Goal: Communication & Community: Answer question/provide support

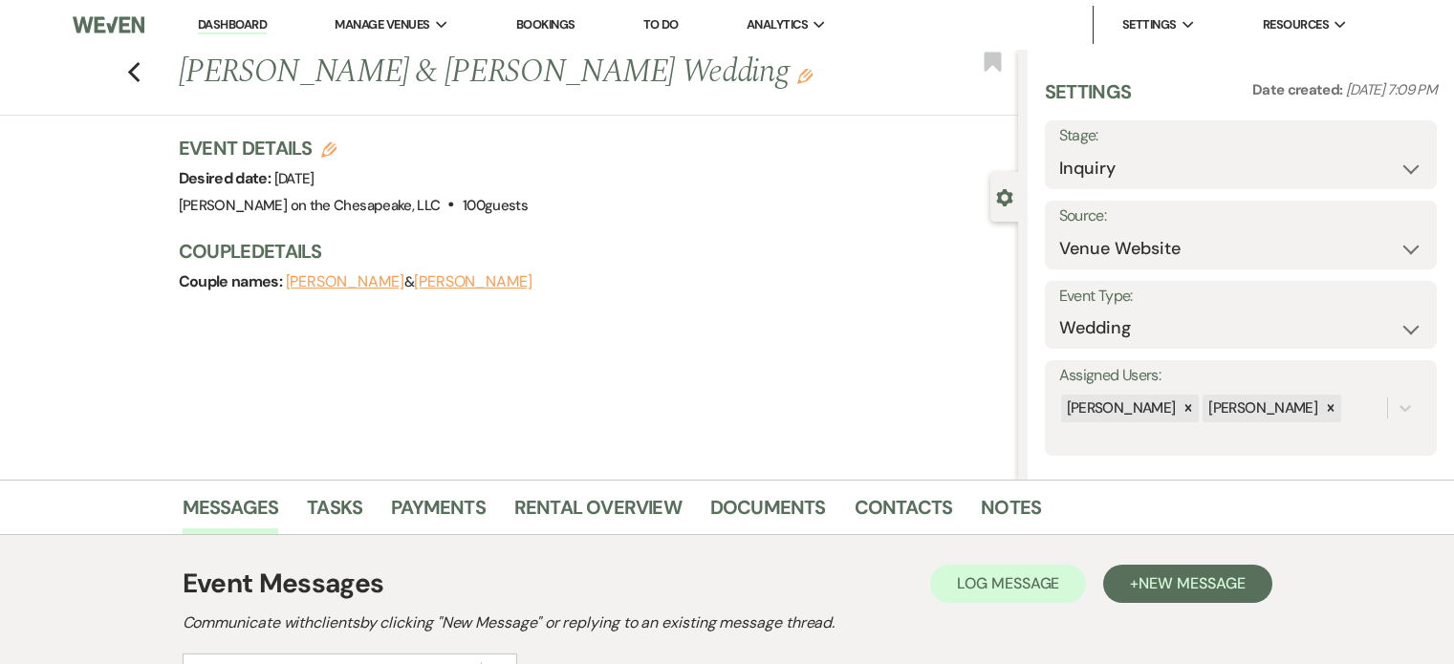
select select "5"
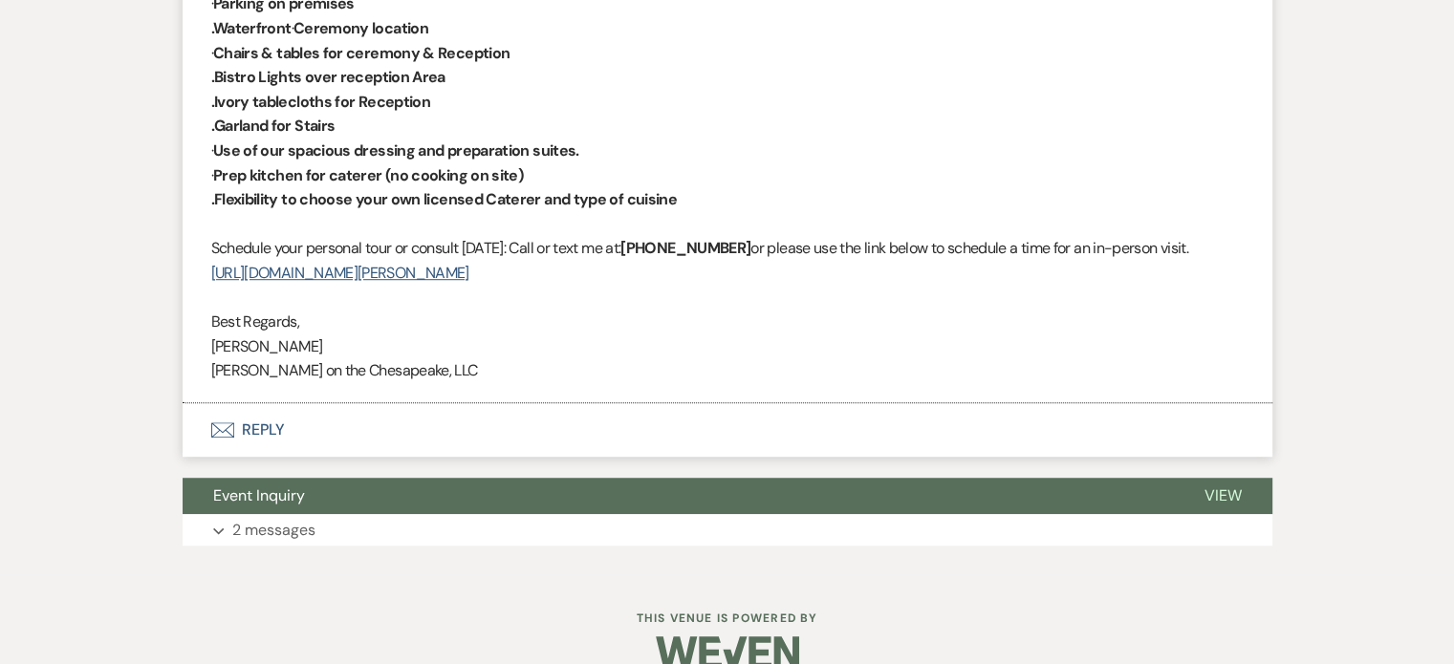
scroll to position [1246, 0]
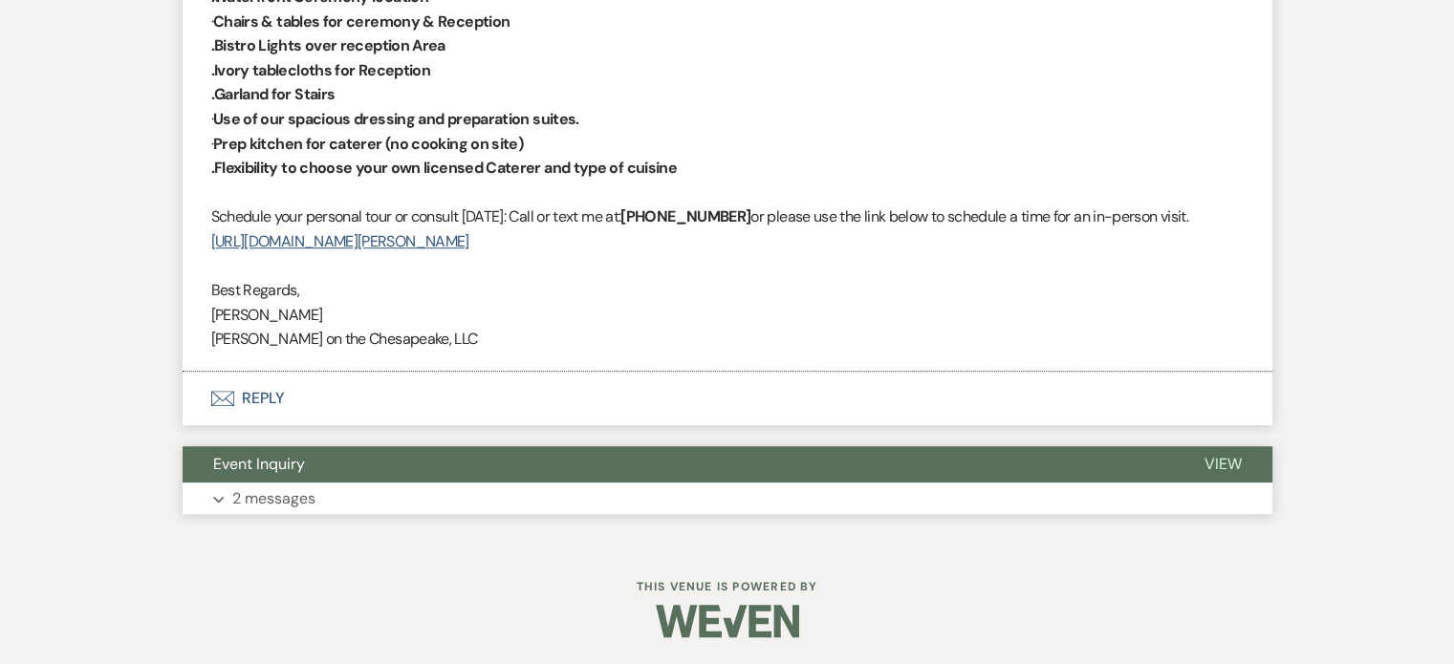
click at [1222, 460] on span "View" at bounding box center [1222, 464] width 37 height 20
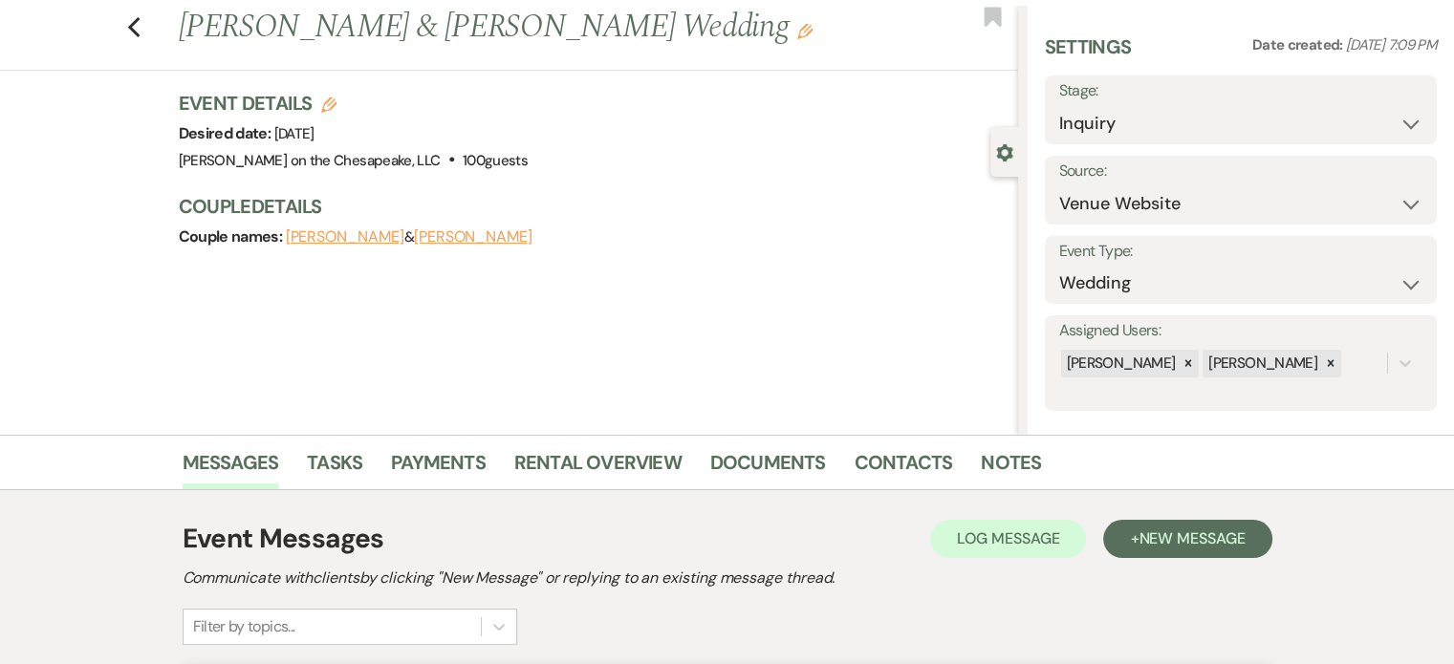
scroll to position [0, 0]
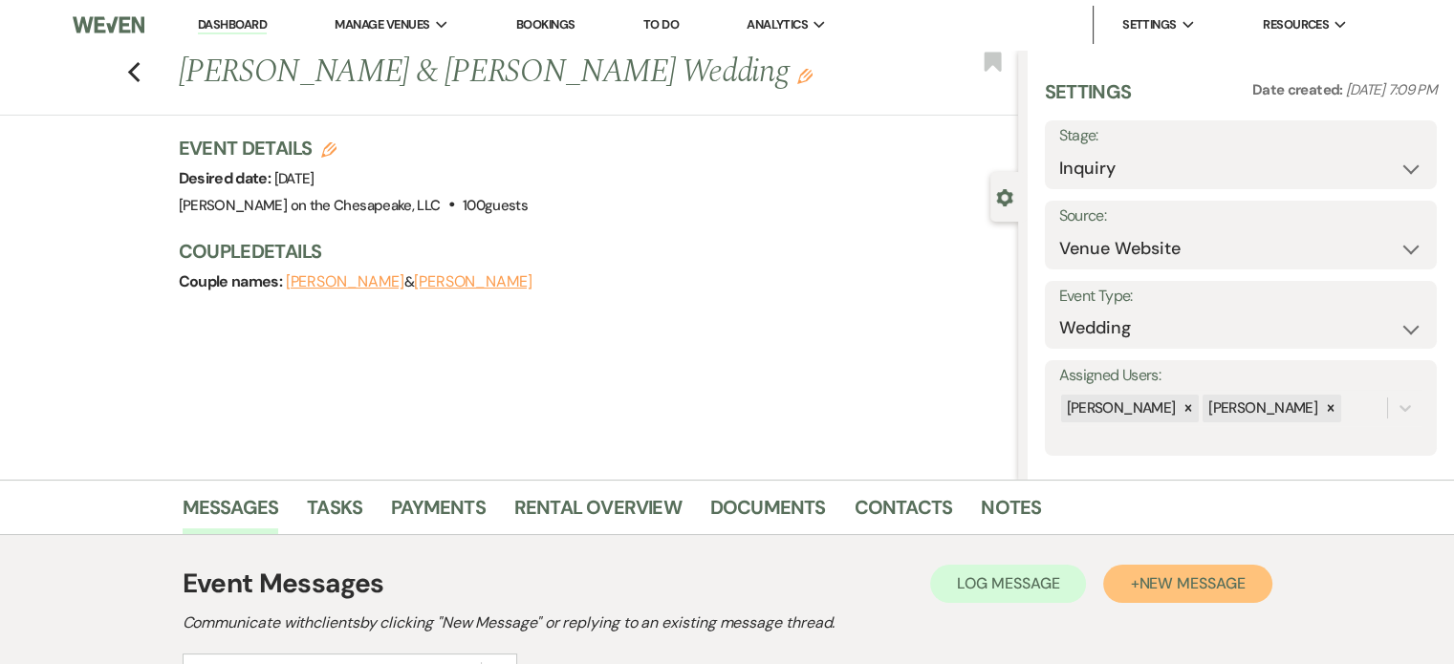
click at [1194, 584] on span "New Message" at bounding box center [1191, 583] width 106 height 20
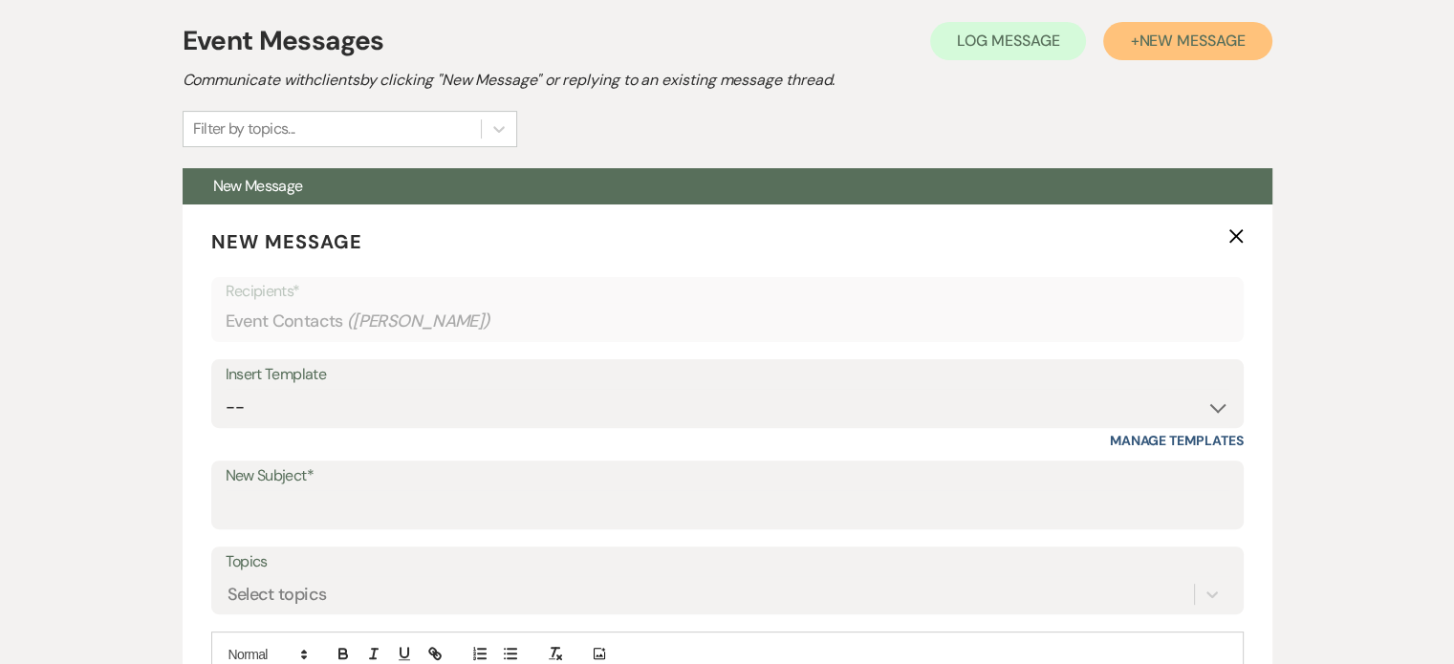
scroll to position [573, 0]
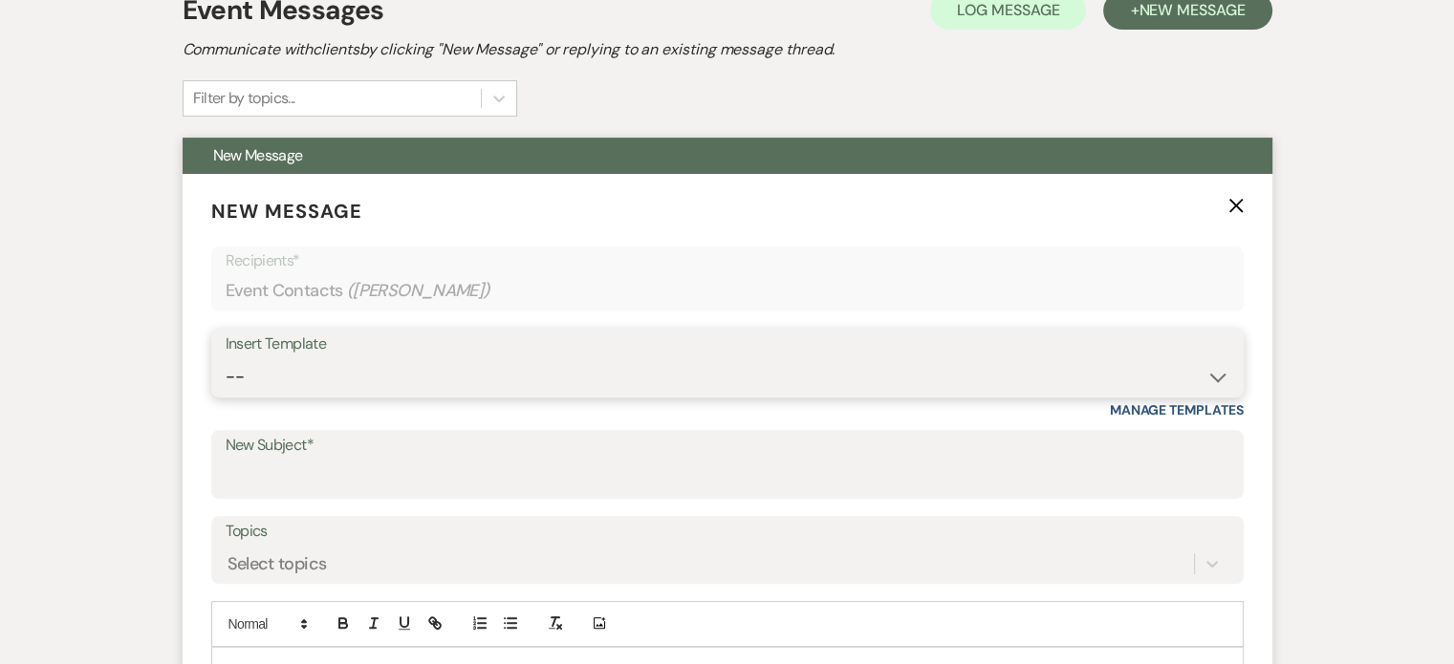
click at [1212, 378] on select "-- Weven Planning Portal Introduction (Booked Events) Tour Request Response Fol…" at bounding box center [728, 376] width 1004 height 37
select select "2428"
click at [226, 358] on select "-- Weven Planning Portal Introduction (Booked Events) Tour Request Response Fol…" at bounding box center [728, 376] width 1004 height 37
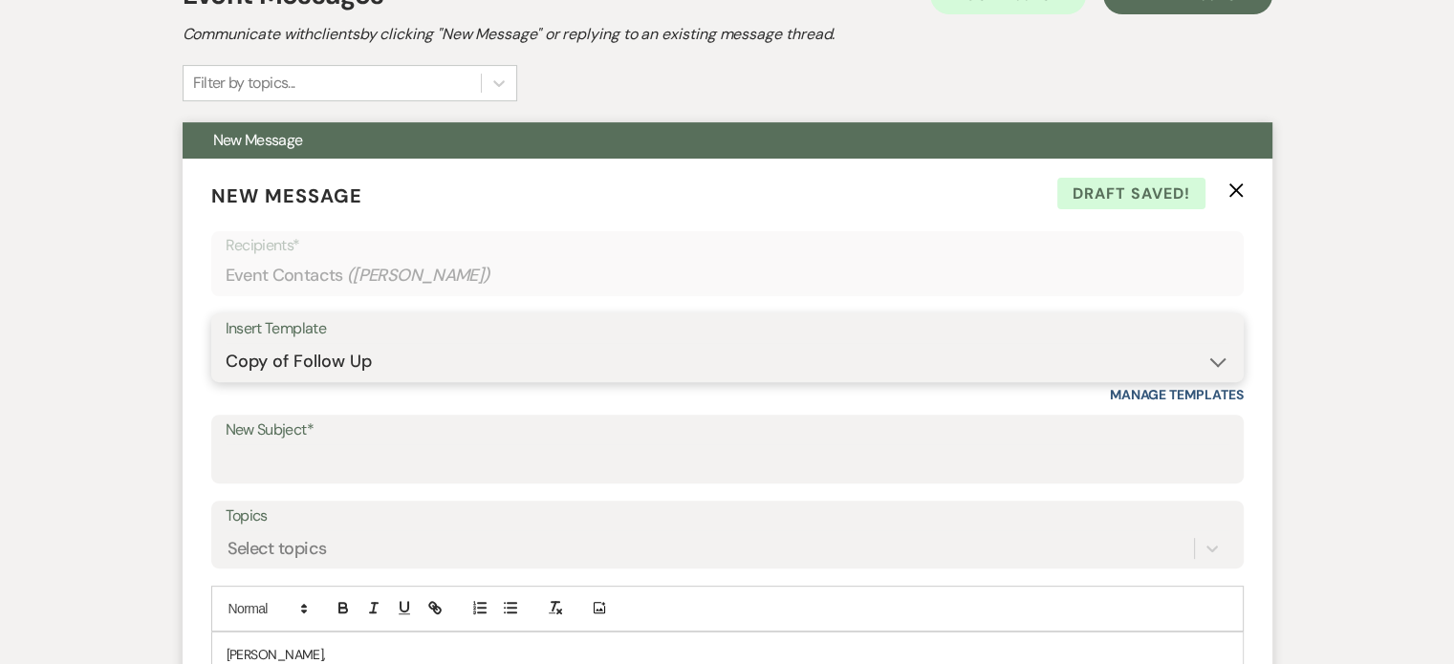
scroll to position [478, 0]
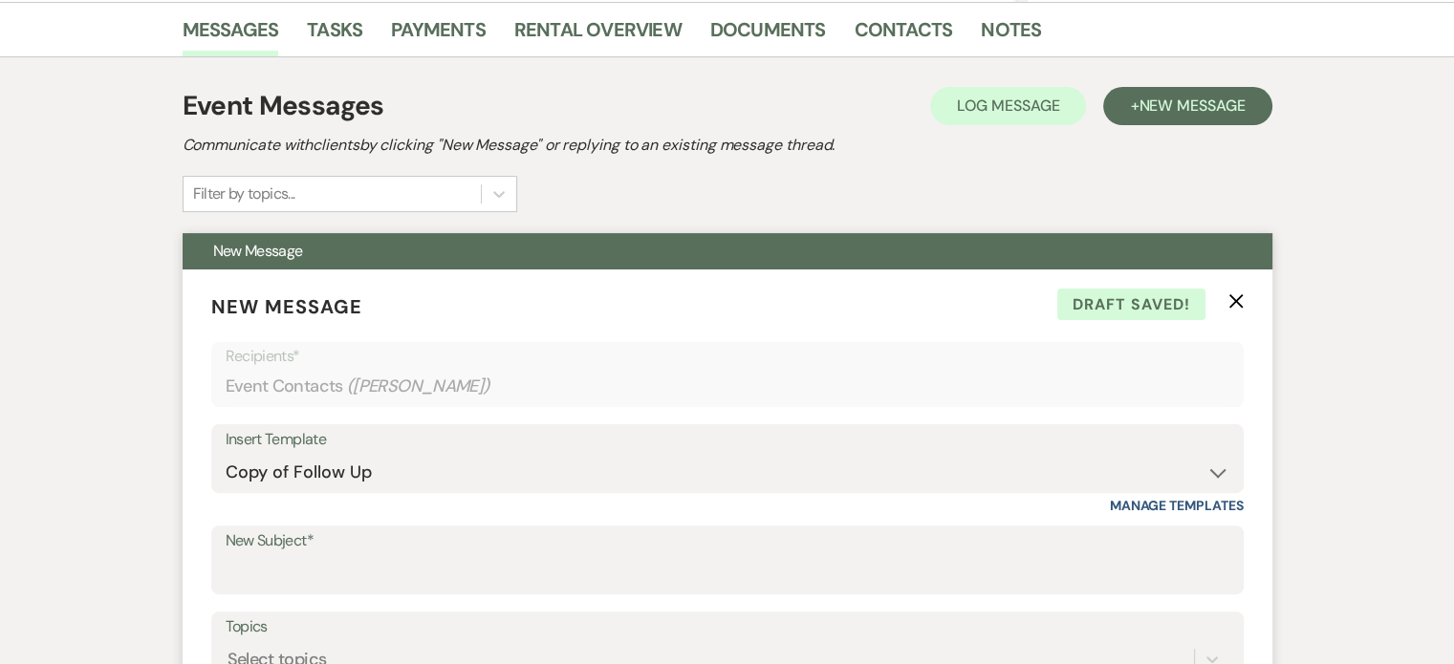
click at [1231, 293] on icon "X" at bounding box center [1235, 300] width 15 height 15
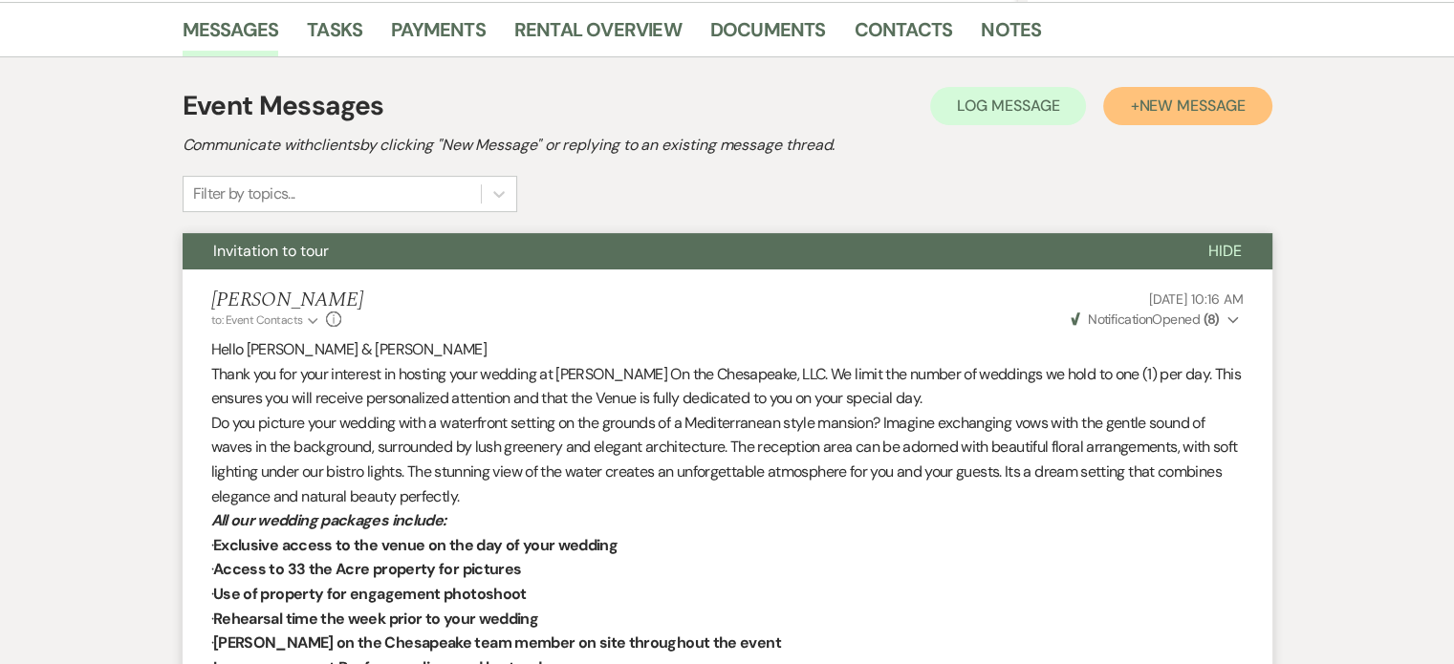
click at [1184, 106] on span "New Message" at bounding box center [1191, 106] width 106 height 20
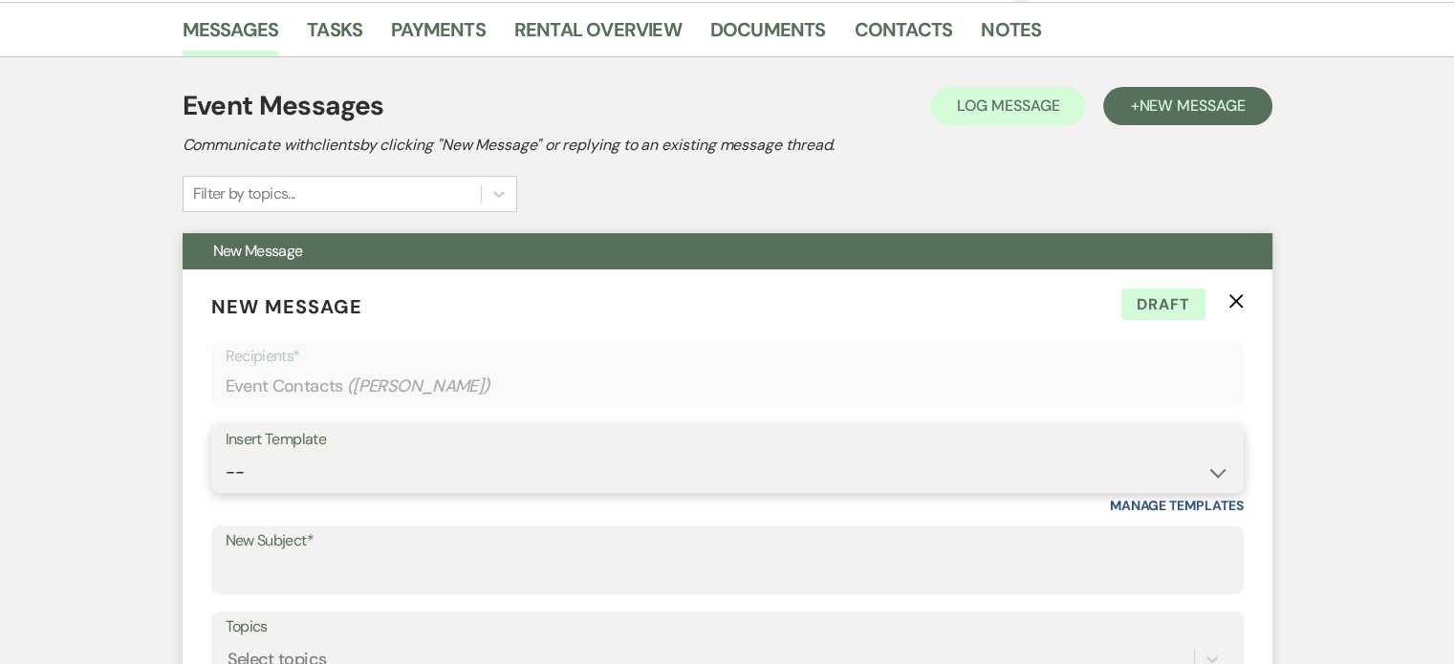
click at [1218, 469] on select "-- Weven Planning Portal Introduction (Booked Events) Tour Request Response Fol…" at bounding box center [728, 472] width 1004 height 37
select select "4712"
click at [226, 454] on select "-- Weven Planning Portal Introduction (Booked Events) Tour Request Response Fol…" at bounding box center [728, 472] width 1004 height 37
type input "Invitation to tour"
click at [1240, 297] on icon "X" at bounding box center [1235, 300] width 15 height 15
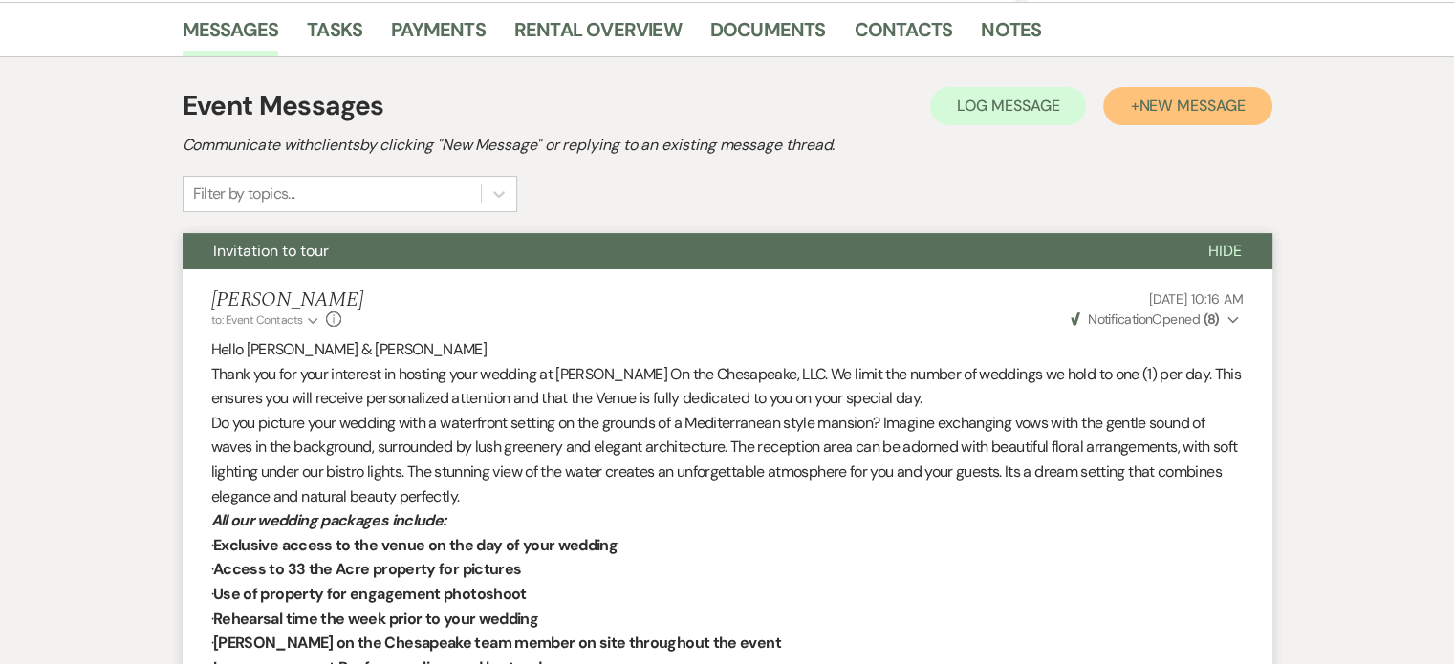
click at [1185, 109] on span "New Message" at bounding box center [1191, 106] width 106 height 20
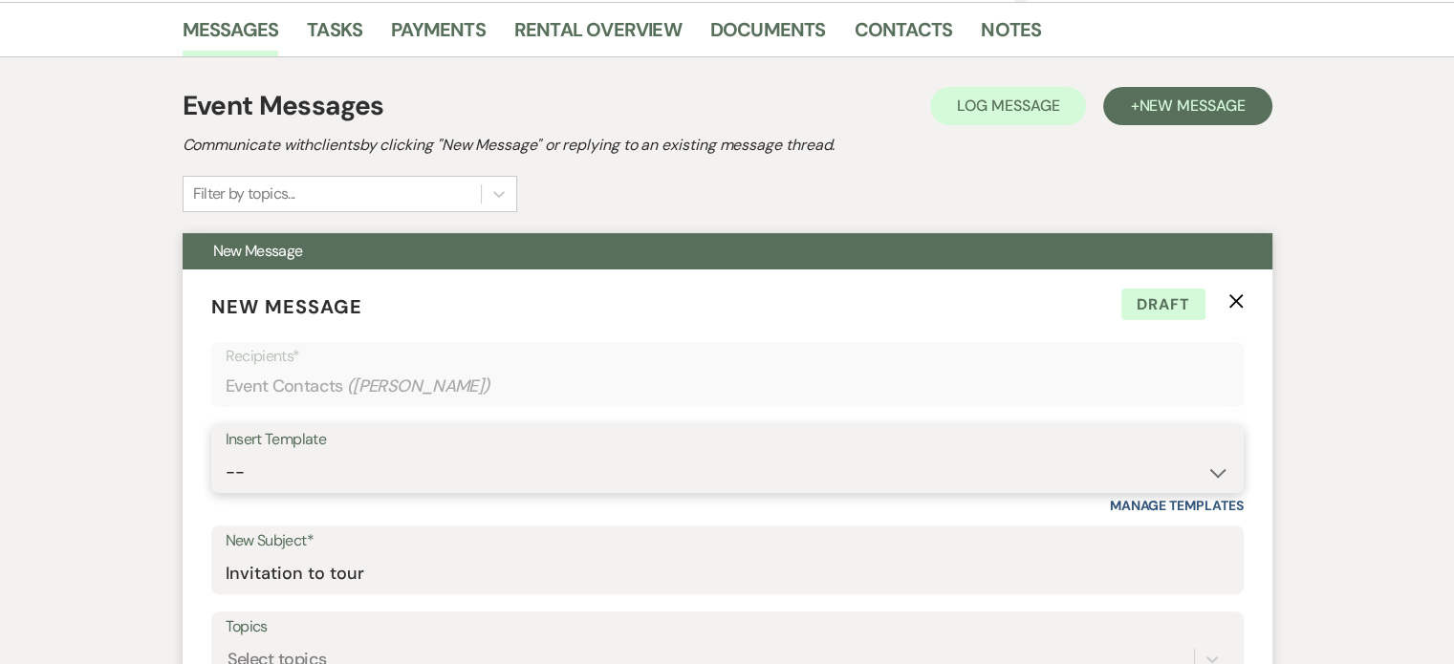
click at [1222, 473] on select "-- Weven Planning Portal Introduction (Booked Events) Tour Request Response Fol…" at bounding box center [728, 472] width 1004 height 37
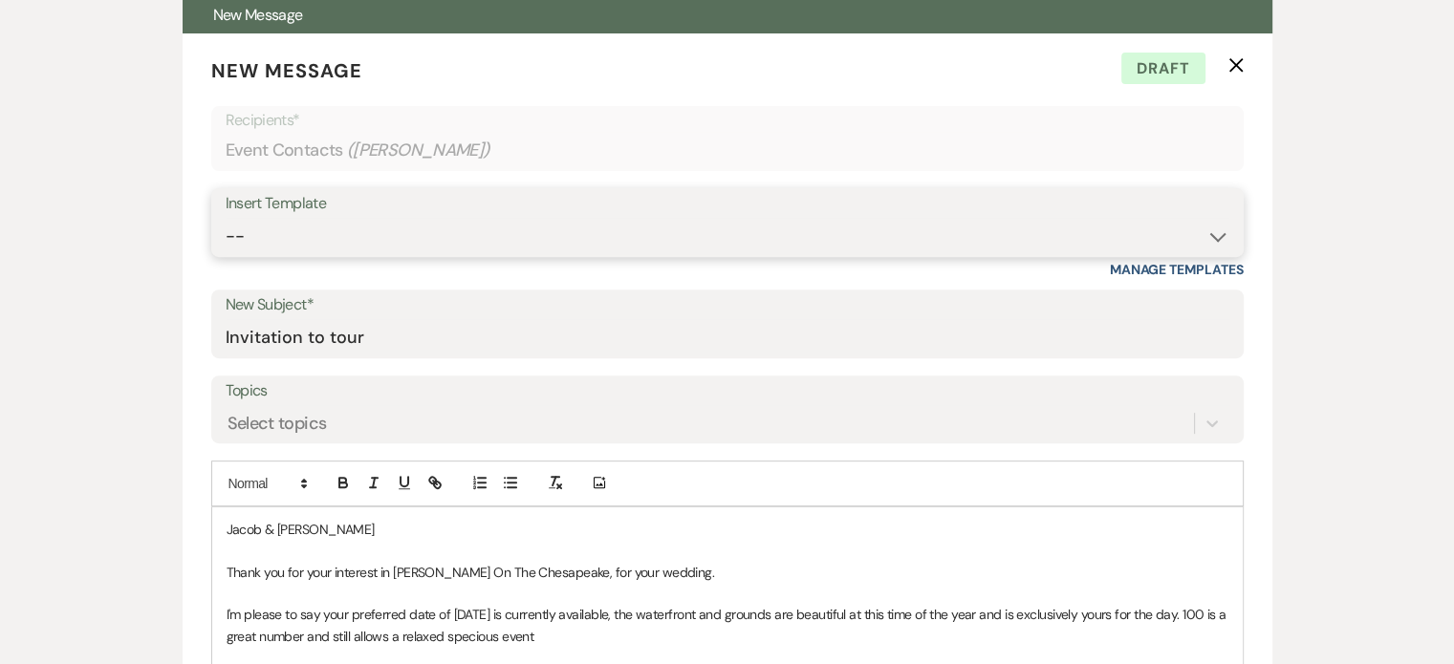
scroll to position [669, 0]
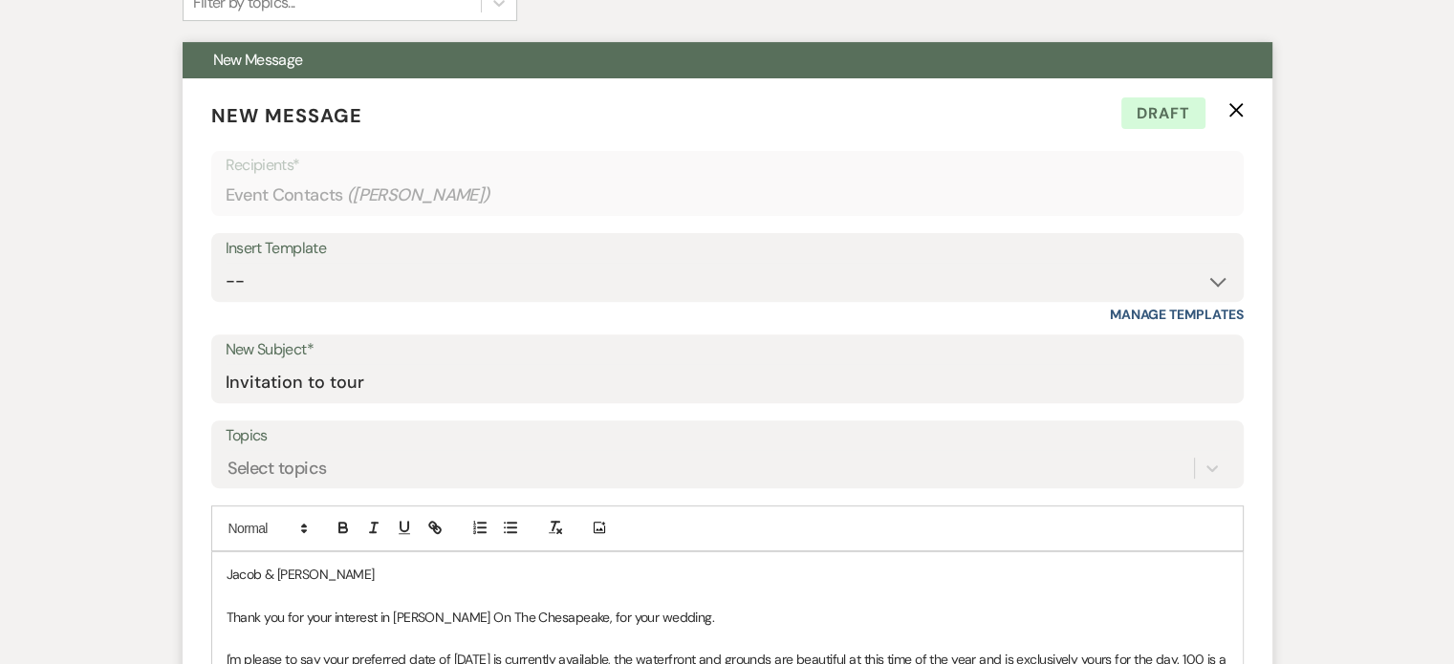
click at [1234, 102] on icon "X" at bounding box center [1235, 109] width 15 height 15
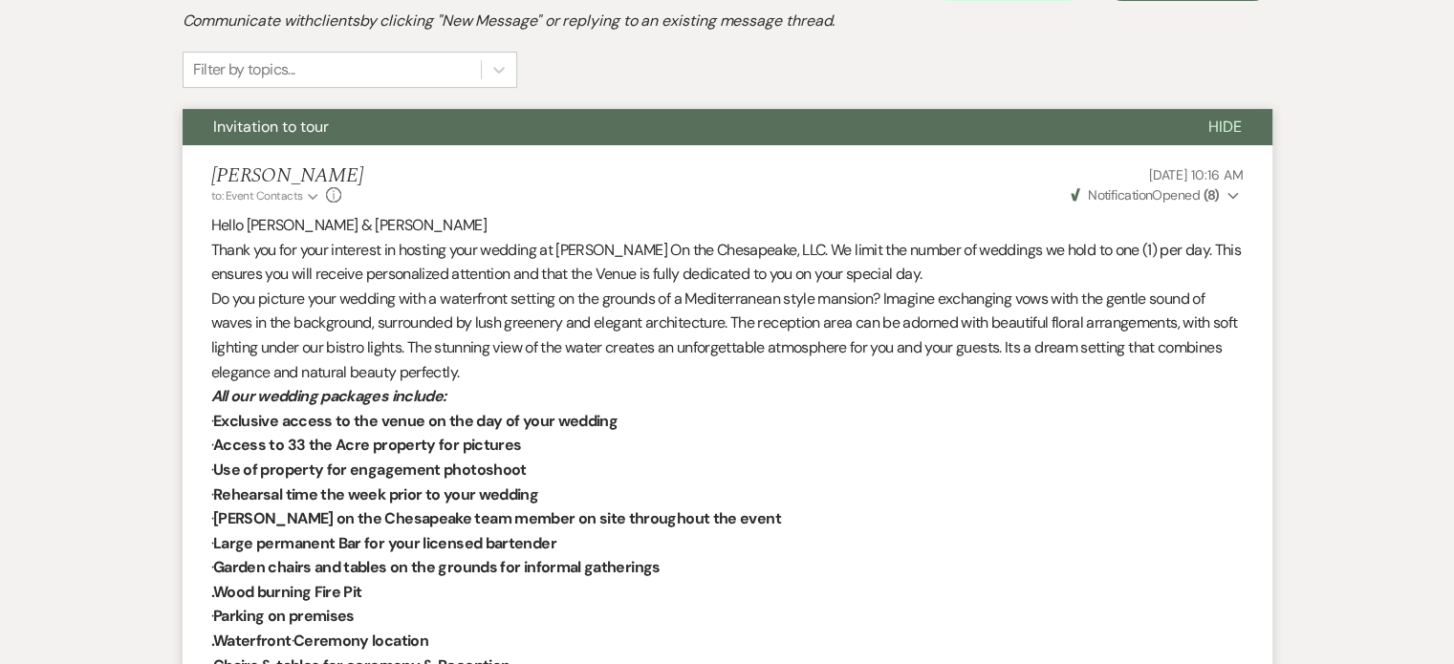
scroll to position [478, 0]
